Goal: Ask a question

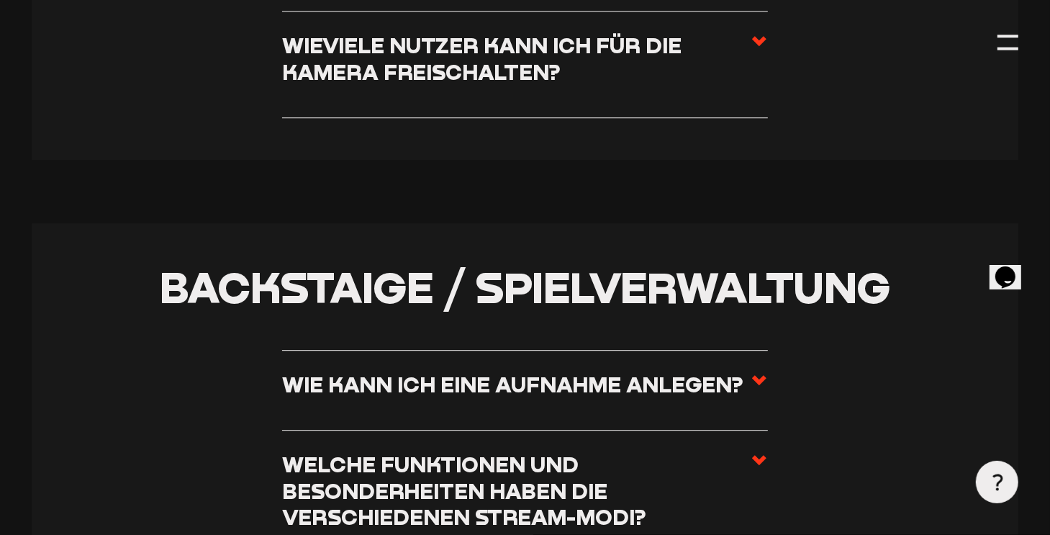
scroll to position [3543, 0]
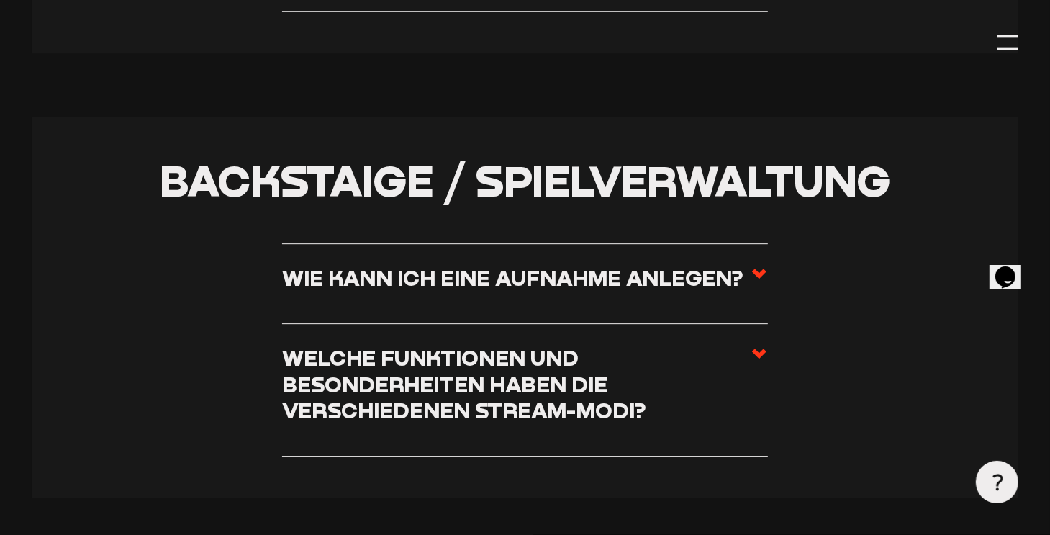
click at [644, 265] on h3 "Wie kann ich eine Aufnahme anlegen?" at bounding box center [512, 278] width 461 height 27
click at [0, 0] on input "Wie kann ich eine Aufnahme anlegen?" at bounding box center [0, 0] width 0 height 0
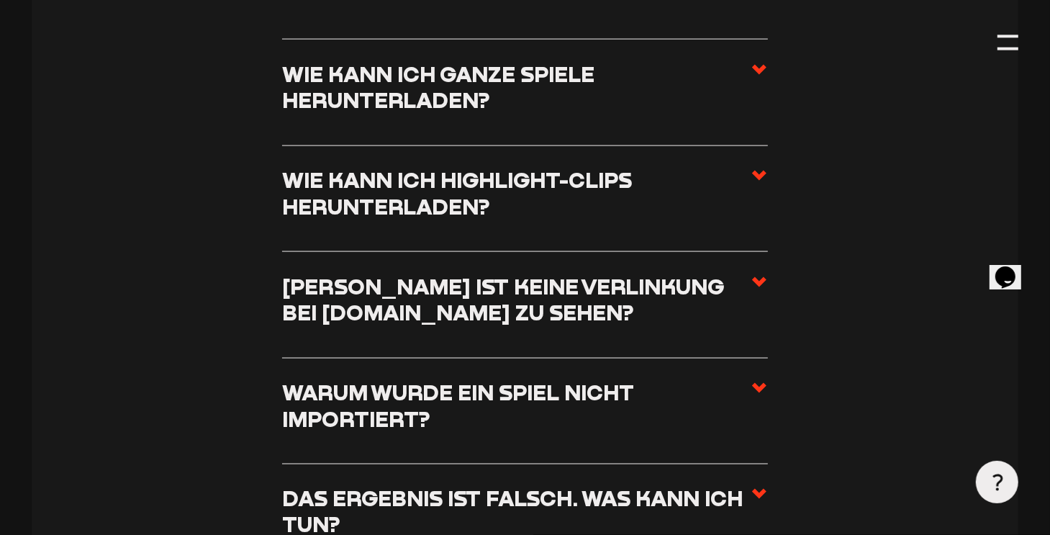
scroll to position [6367, 0]
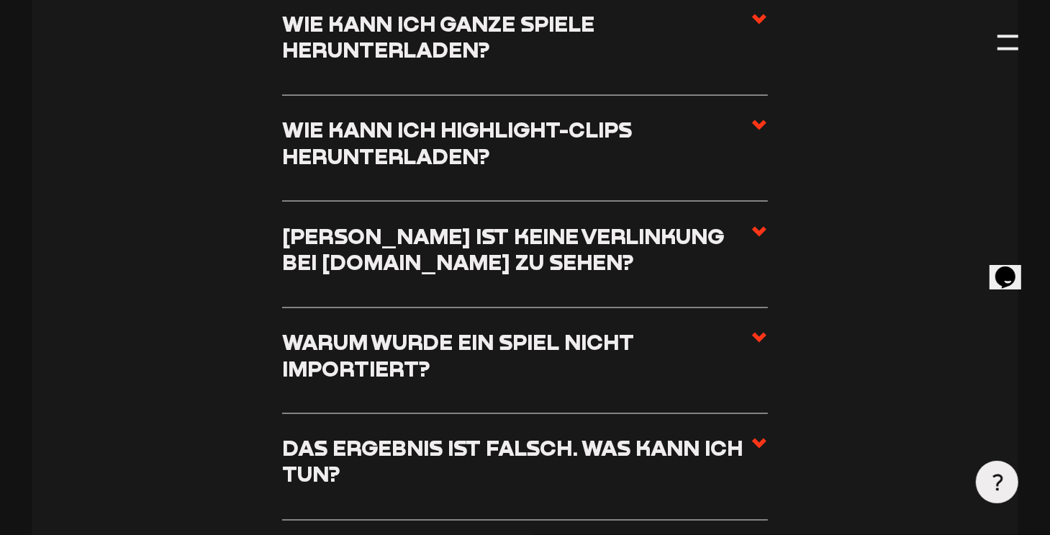
click at [648, 245] on h3 "[PERSON_NAME] ist keine Verlinkung bei [DOMAIN_NAME] zu sehen?" at bounding box center [516, 249] width 469 height 53
click at [0, 0] on input "[PERSON_NAME] ist keine Verlinkung bei [DOMAIN_NAME] zu sehen?" at bounding box center [0, 0] width 0 height 0
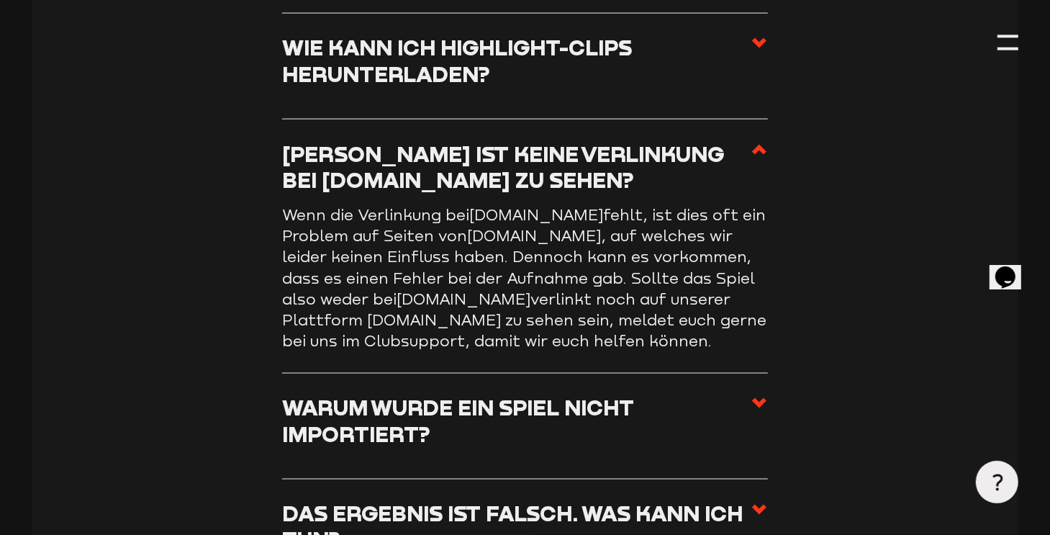
scroll to position [6406, 0]
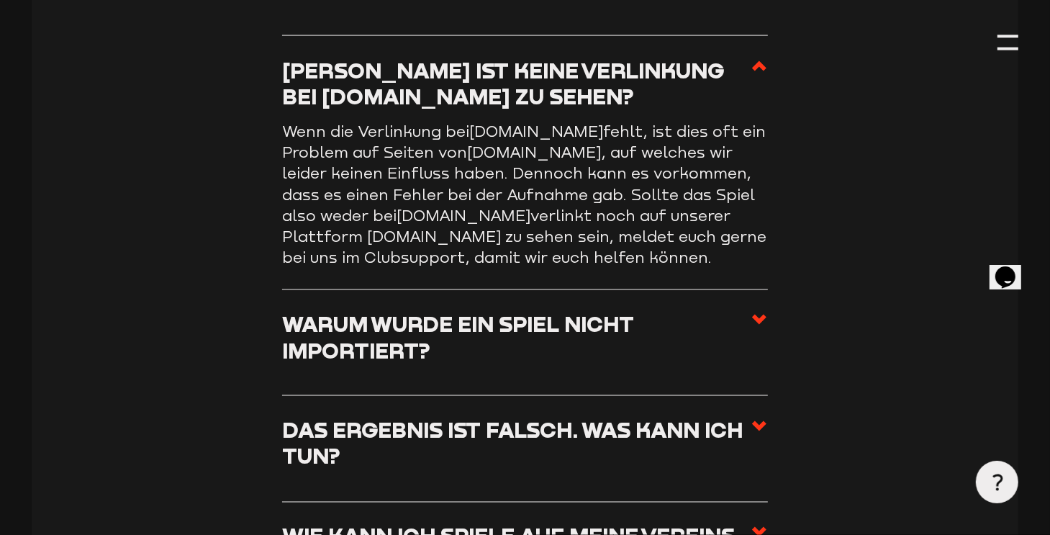
click at [648, 311] on h3 "Warum wurde ein Spiel nicht importiert?" at bounding box center [516, 337] width 469 height 53
click at [0, 0] on input "Warum wurde ein Spiel nicht importiert?" at bounding box center [0, 0] width 0 height 0
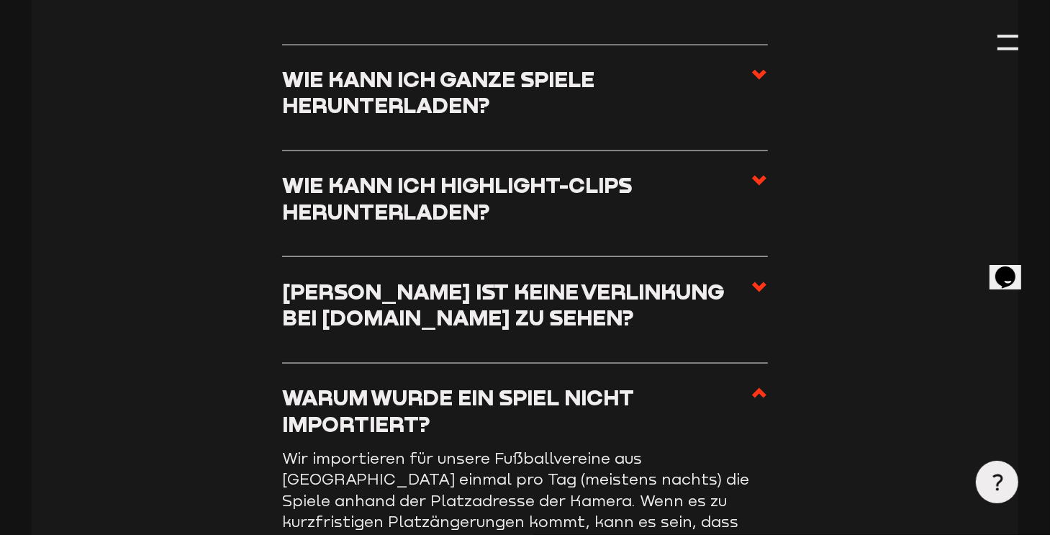
scroll to position [5908, 0]
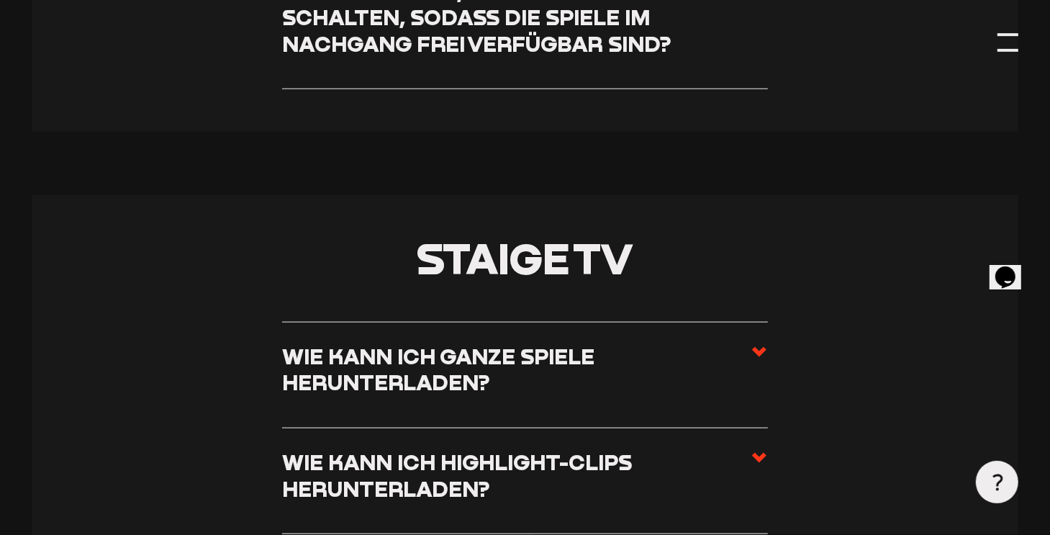
click at [1012, 40] on div at bounding box center [1008, 42] width 21 height 21
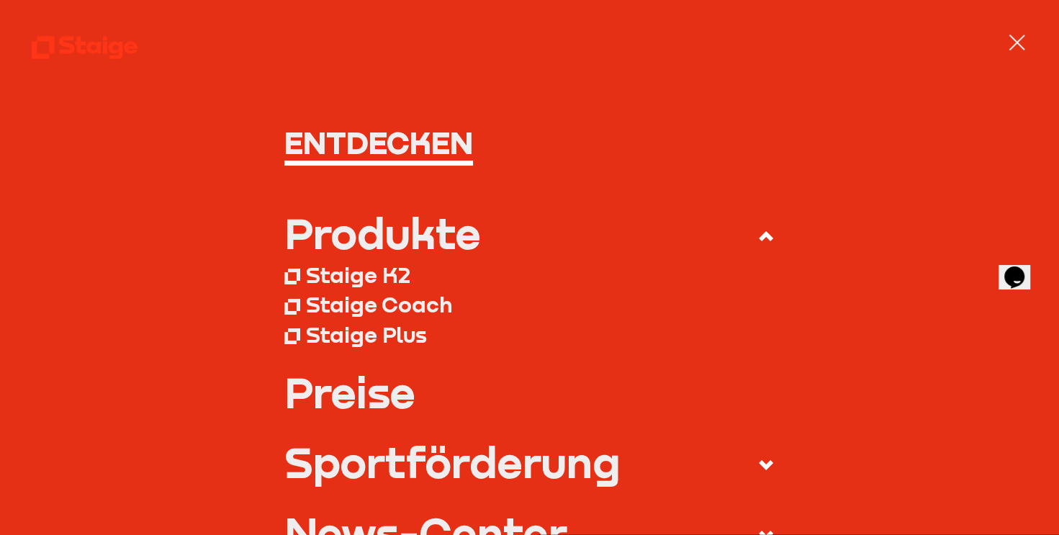
click at [1011, 40] on div at bounding box center [1016, 42] width 21 height 21
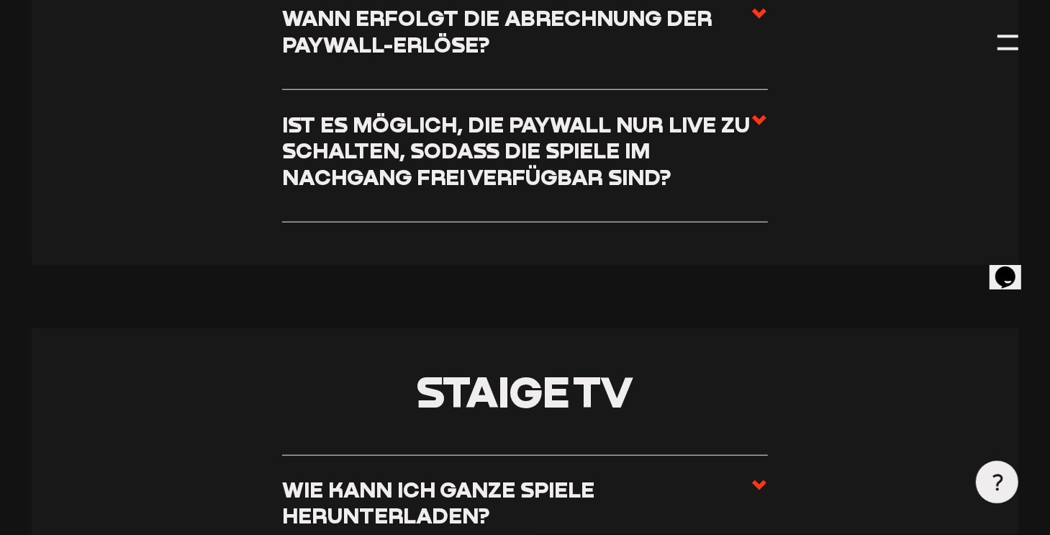
scroll to position [5631, 0]
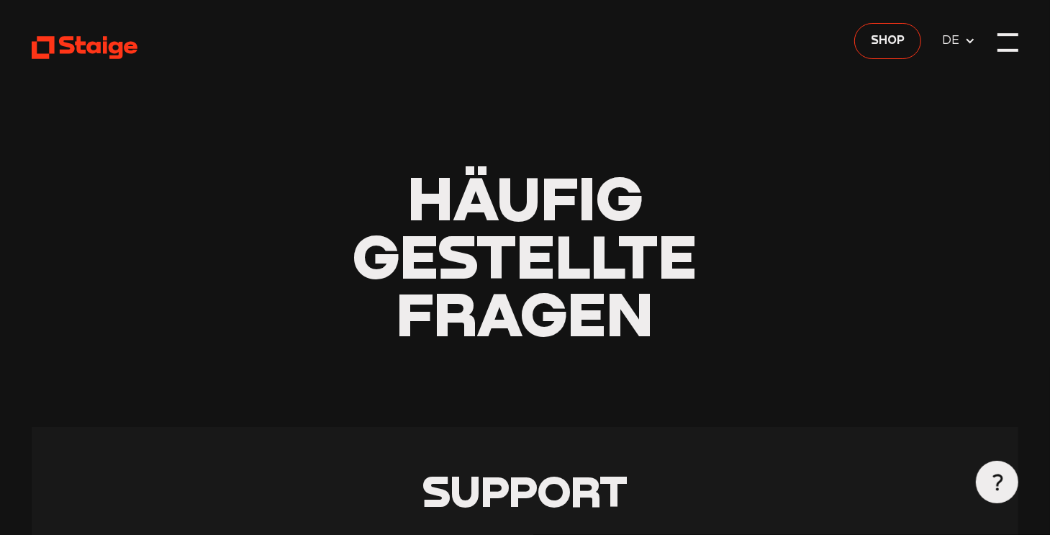
click at [1017, 42] on div at bounding box center [1008, 42] width 21 height 21
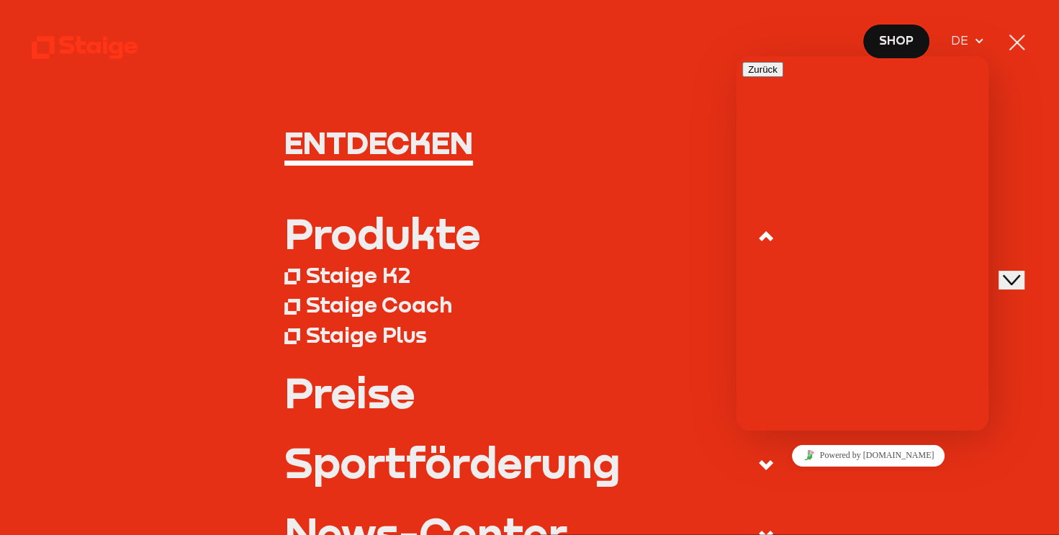
click at [844, 519] on input "* Name" at bounding box center [817, 526] width 127 height 15
type input "Tom Gröll"
type input "tom.groell@gmx.de"
type input "01733728279"
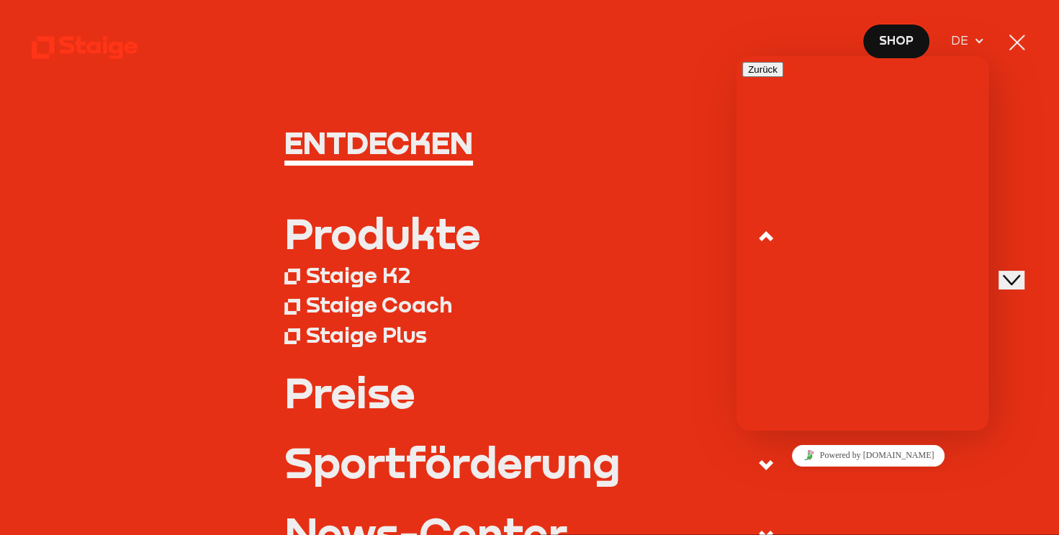
type input "f"
type input "FSV Leimbach"
type input "491733728279"
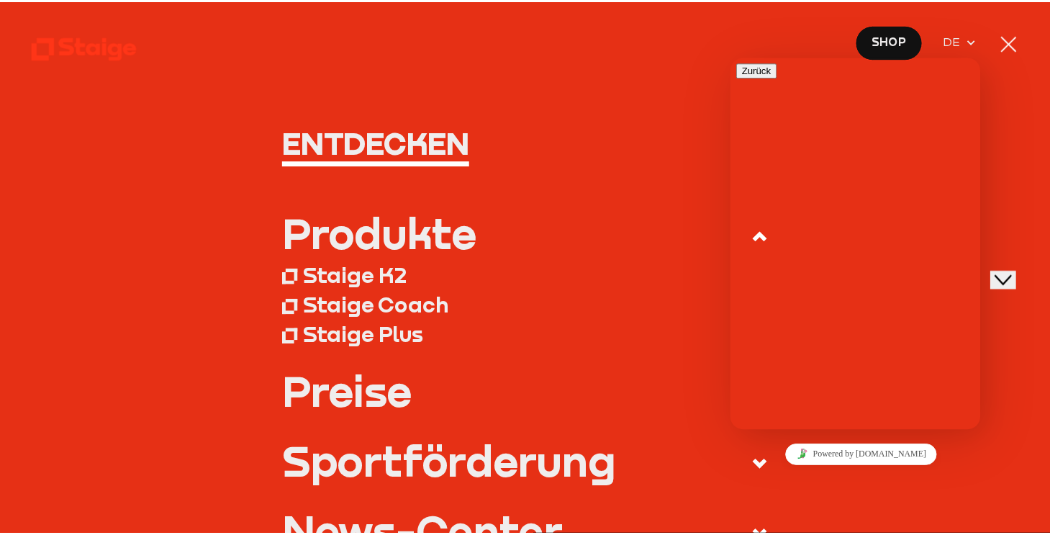
scroll to position [110, 0]
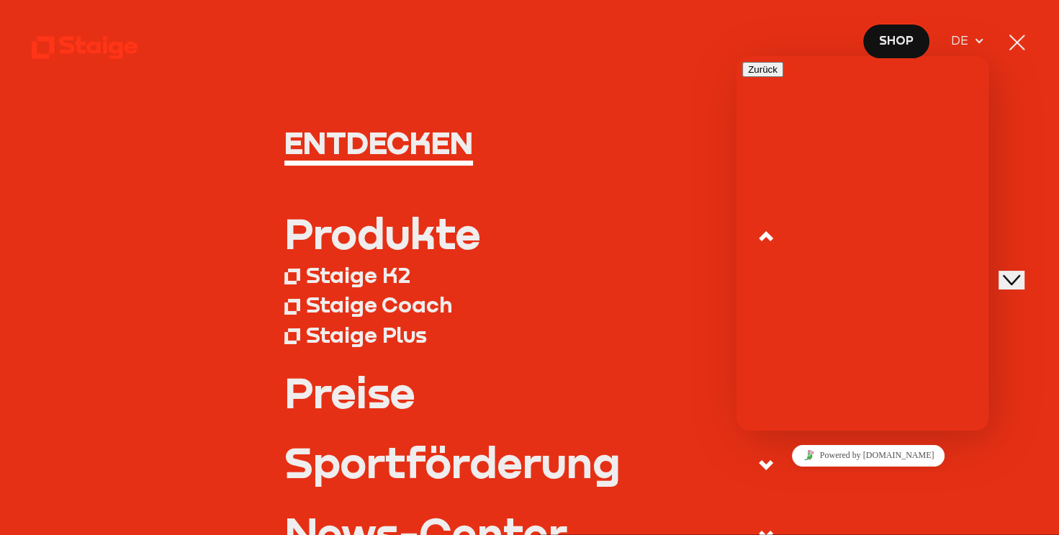
type textarea "Hallo. Werden die Spiele des Vereines nicht mehr automatisch angelegt wie in de…"
click at [854, 140] on button "Neue Nachricht senden" at bounding box center [798, 132] width 112 height 15
click at [1013, 45] on div at bounding box center [1016, 43] width 16 height 16
